Goal: Check status: Check status

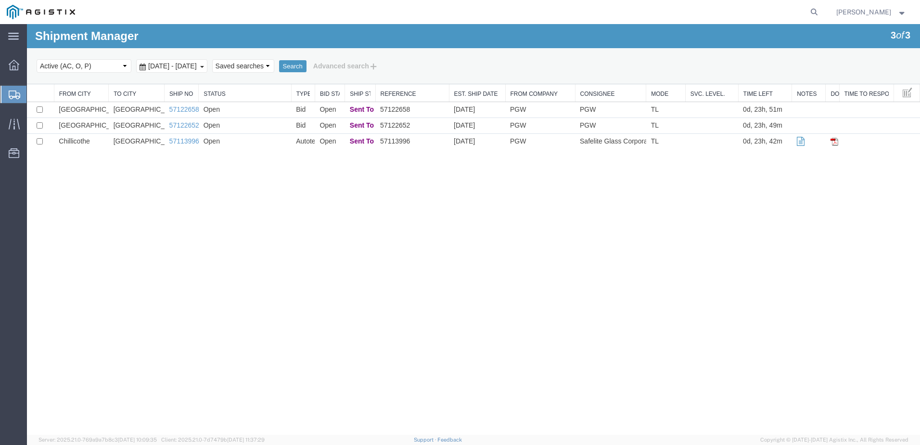
click at [15, 134] on ul "Dashboard Shipments Traffic Resources Address Book Saved Searches" at bounding box center [13, 113] width 27 height 117
click at [16, 130] on div at bounding box center [13, 123] width 27 height 19
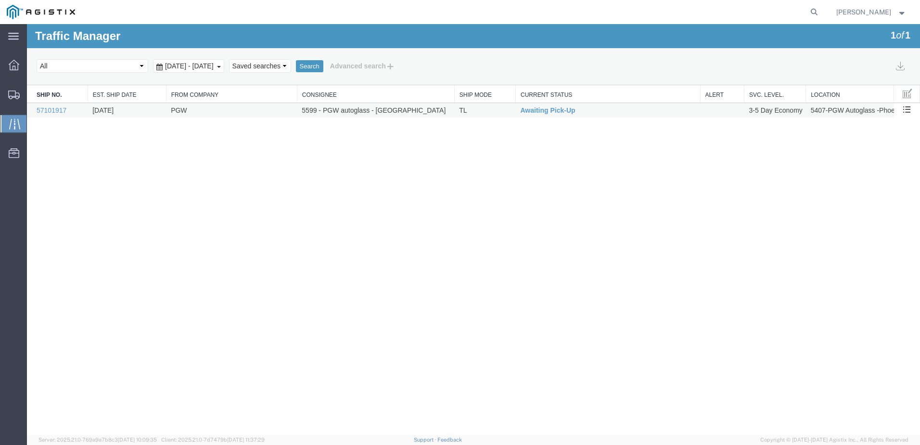
click at [306, 108] on td "5599 - PGW autoglass - [GEOGRAPHIC_DATA]" at bounding box center [375, 110] width 157 height 15
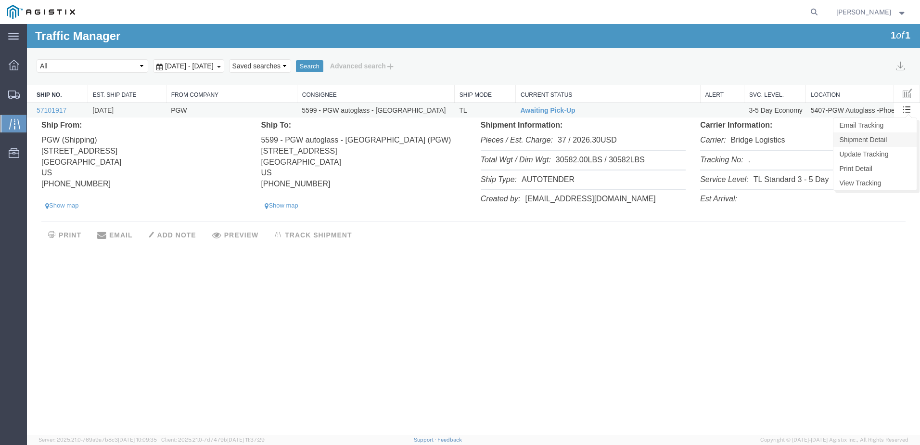
click at [866, 137] on link "Shipment Detail" at bounding box center [874, 139] width 83 height 14
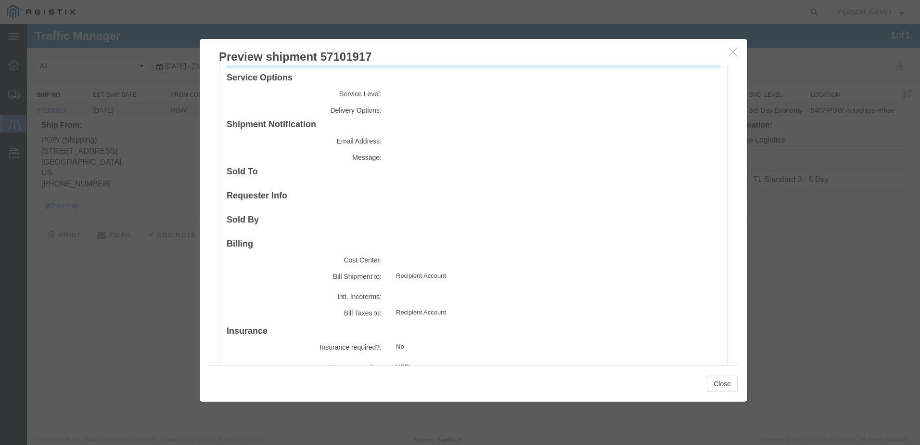
scroll to position [1295, 0]
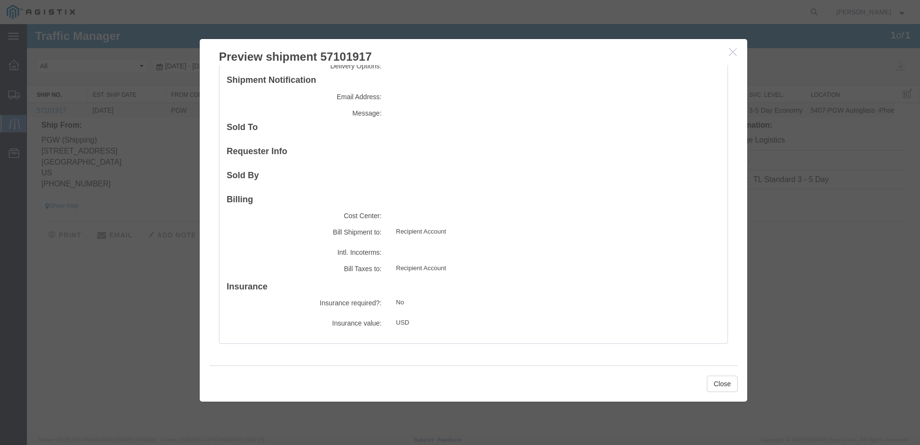
drag, startPoint x: 158, startPoint y: 278, endPoint x: 158, endPoint y: 288, distance: 9.6
click at [158, 288] on div at bounding box center [473, 229] width 893 height 410
click at [150, 290] on div at bounding box center [473, 229] width 893 height 410
click at [720, 376] on button "Close" at bounding box center [722, 383] width 31 height 16
